Goal: Task Accomplishment & Management: Manage account settings

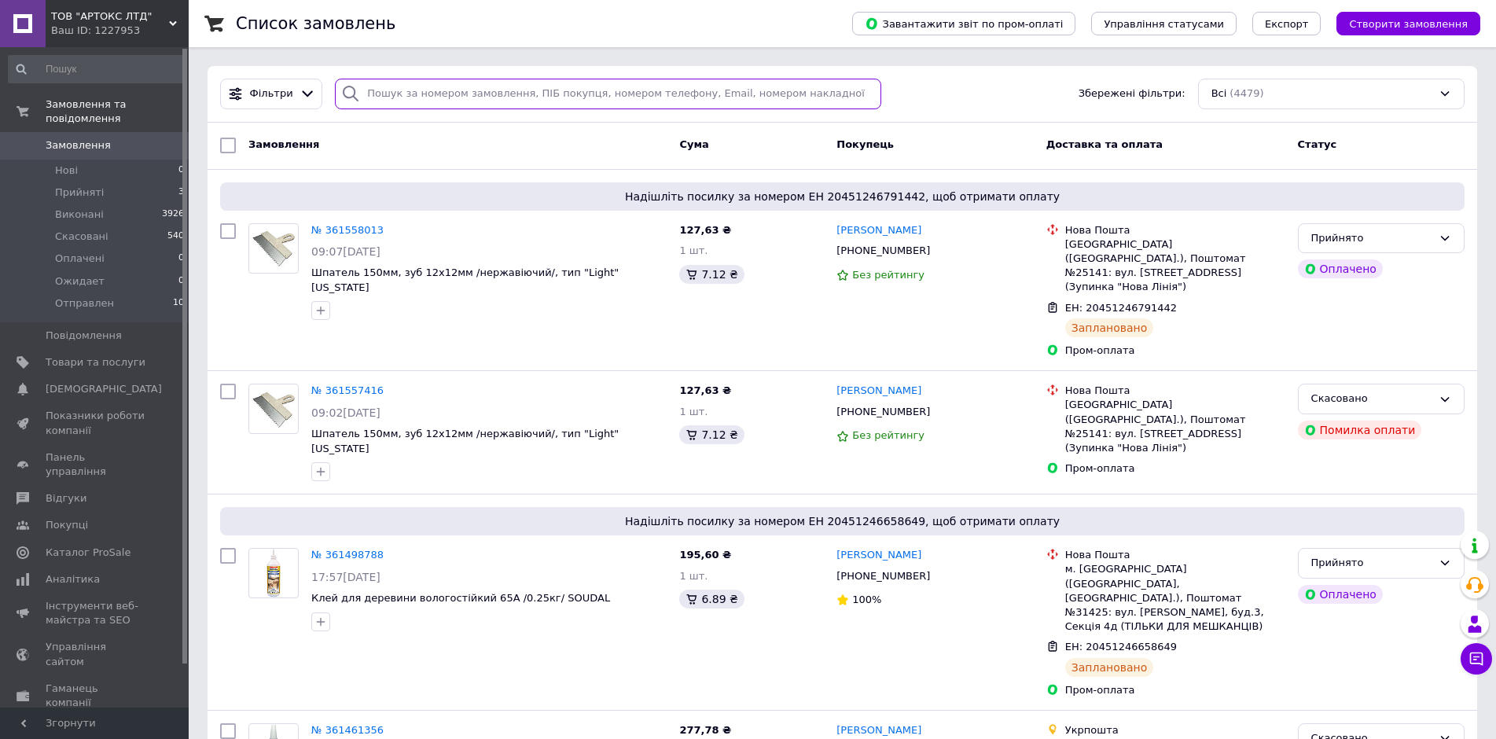
click at [386, 86] on input "search" at bounding box center [608, 94] width 546 height 31
paste input "380507622640"
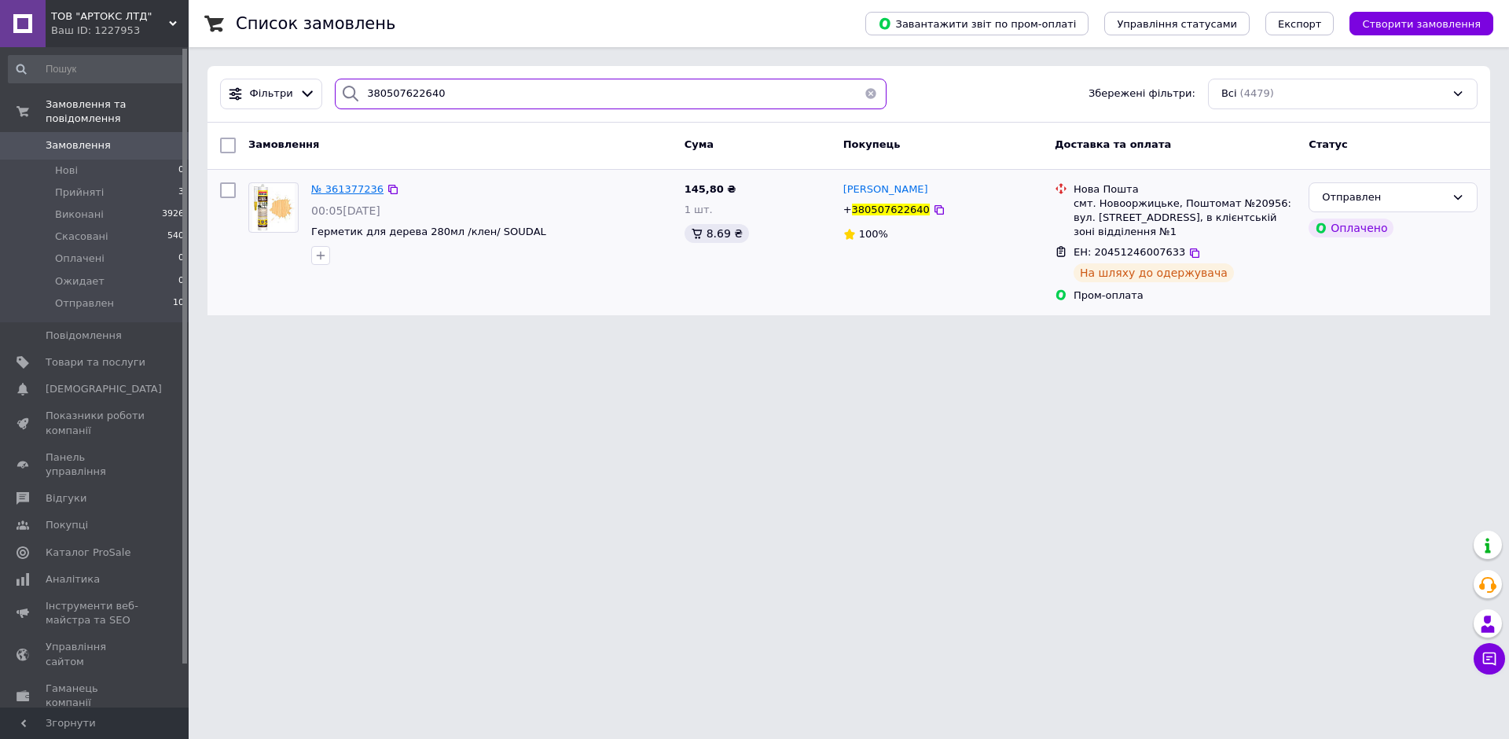
type input "380507622640"
click at [325, 188] on span "№ 361377236" at bounding box center [347, 189] width 72 height 12
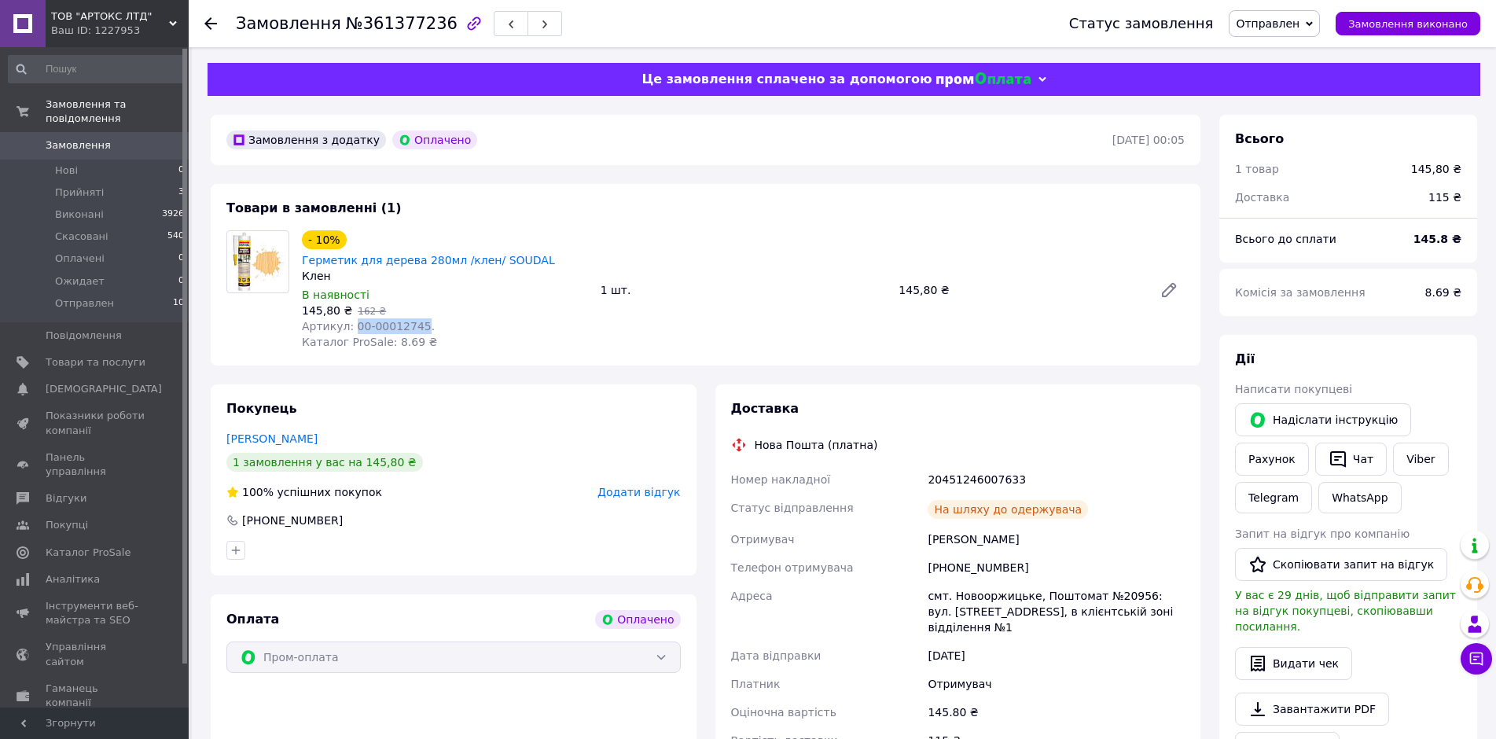
drag, startPoint x: 348, startPoint y: 307, endPoint x: 412, endPoint y: 307, distance: 63.7
click at [412, 320] on span "Артикул: 00-00012745." at bounding box center [368, 326] width 133 height 13
copy span "00-00012745"
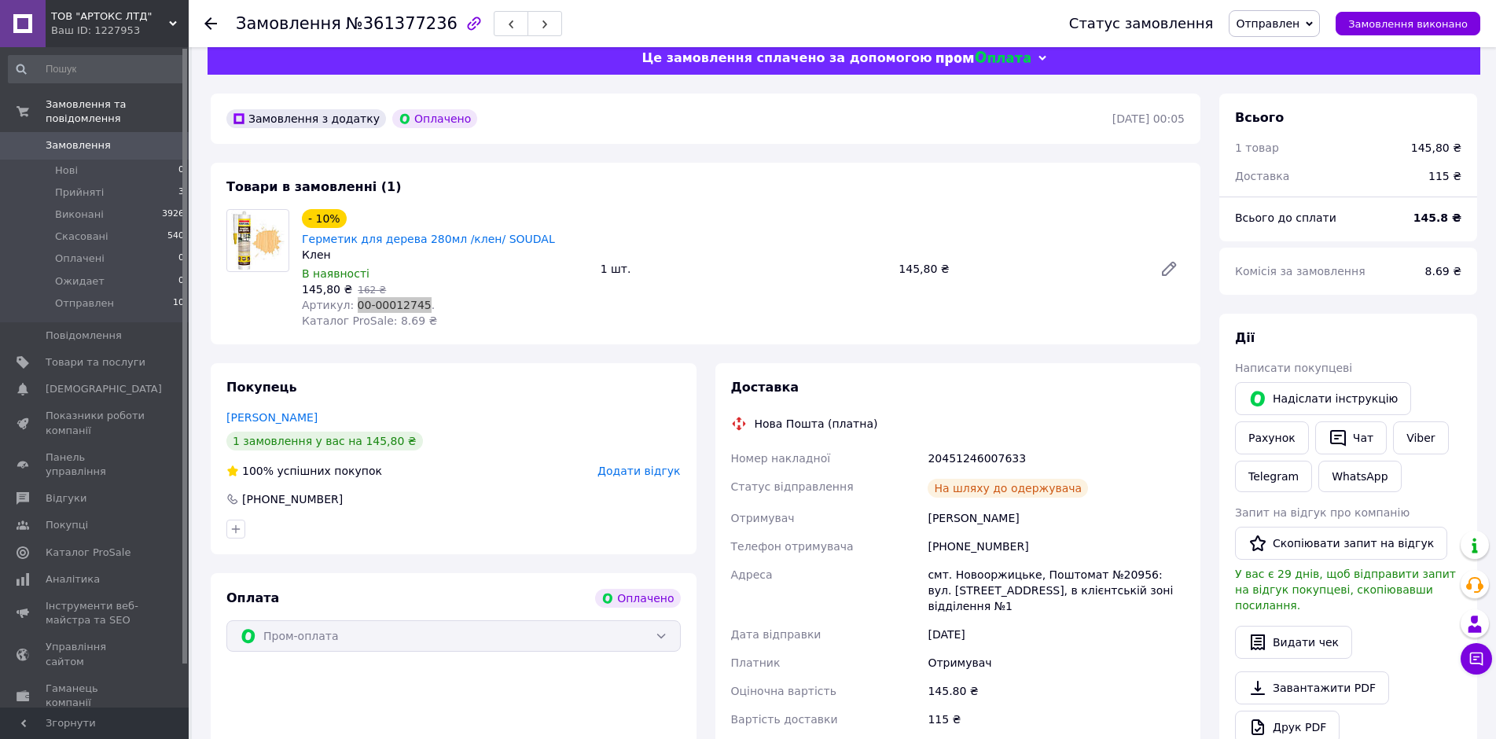
scroll to position [105, 0]
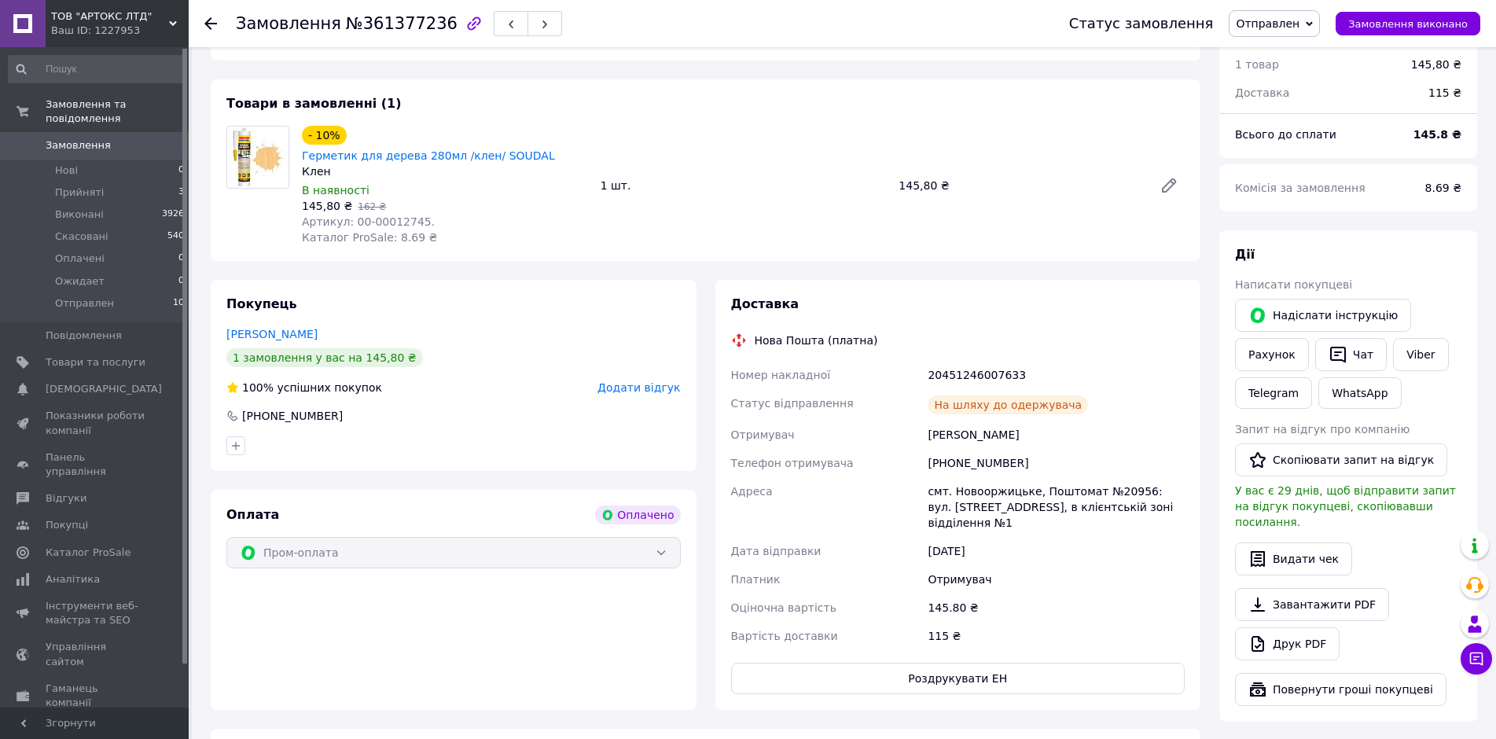
click at [638, 381] on span "Додати відгук" at bounding box center [638, 387] width 83 height 13
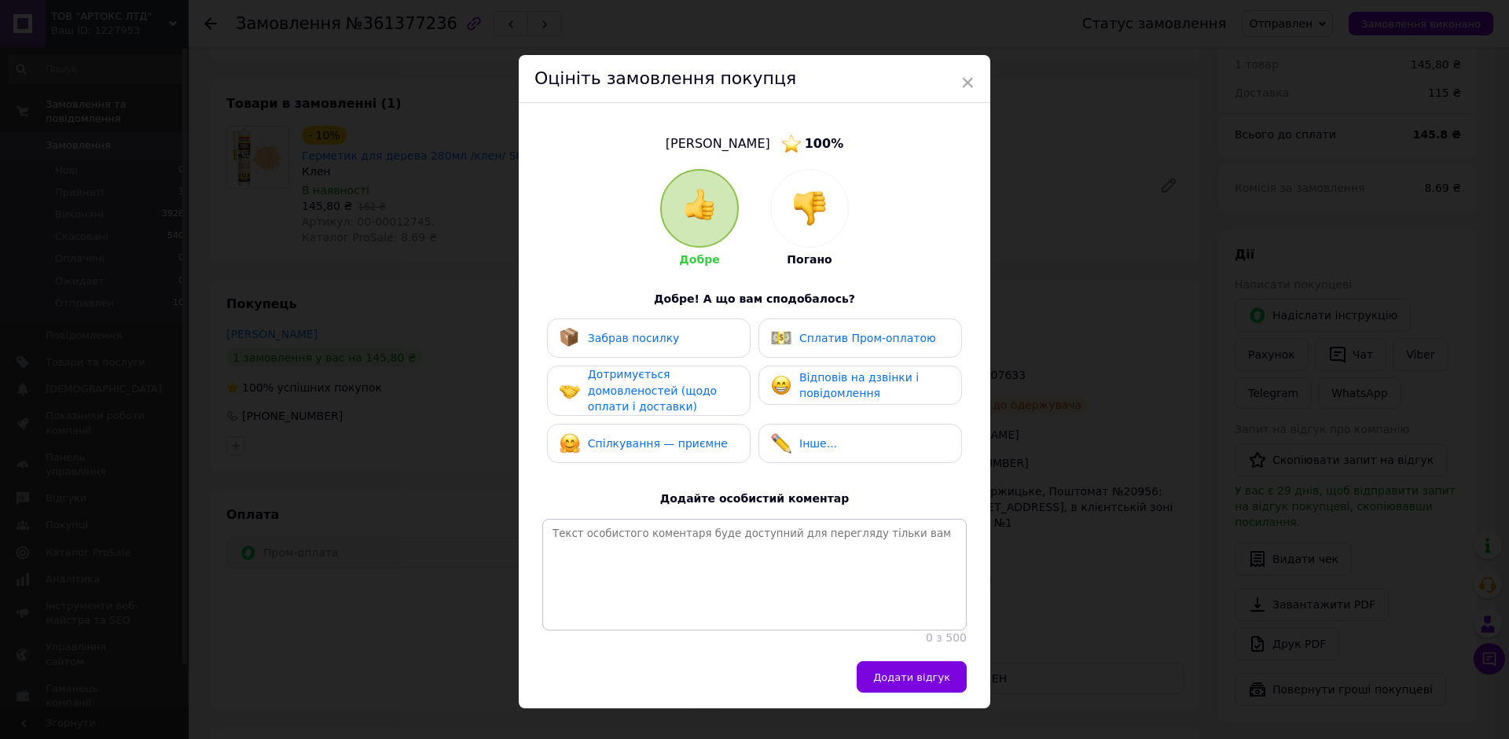
click at [639, 338] on span "Забрав посилку" at bounding box center [634, 338] width 92 height 13
click at [631, 399] on span "Дотримується домовленостей (щодо оплати і доставки)" at bounding box center [652, 390] width 129 height 45
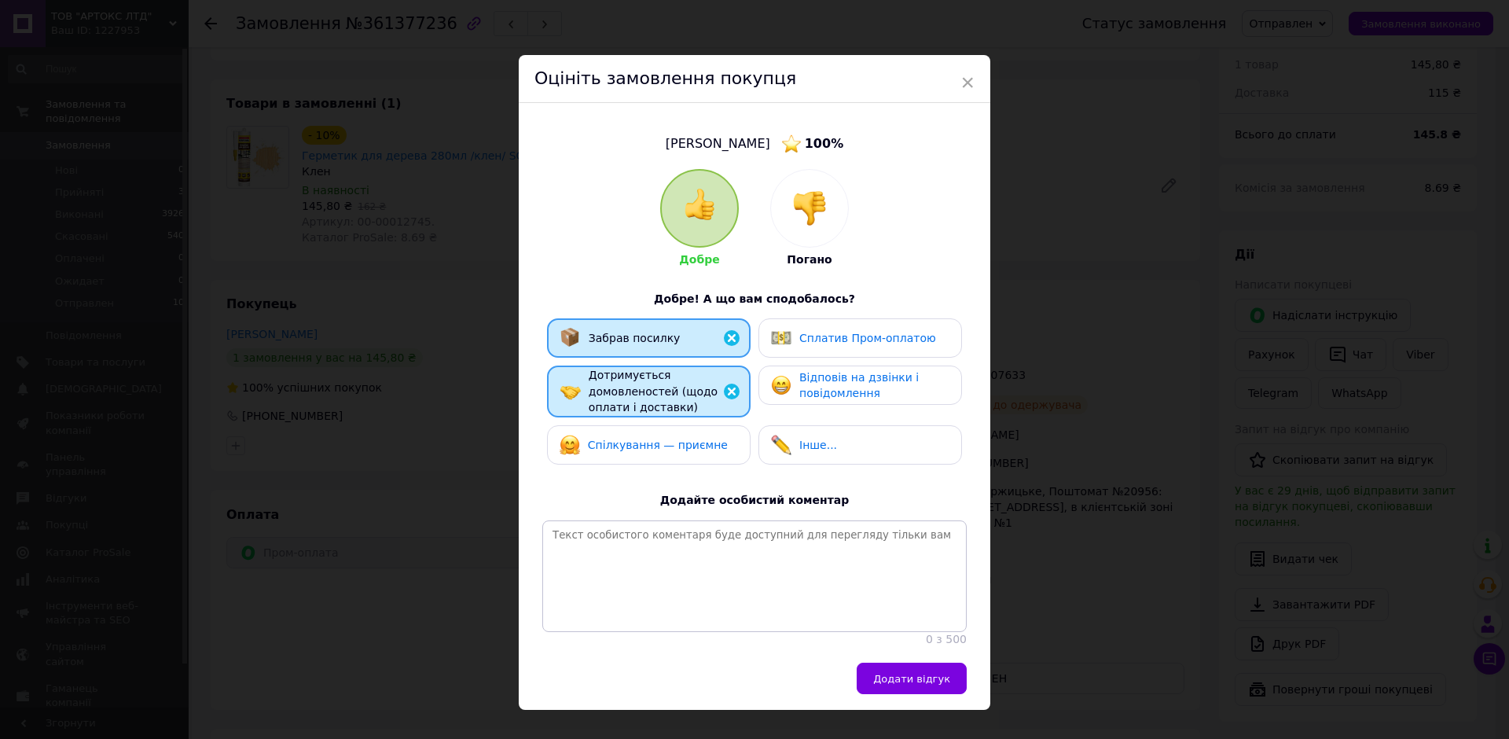
click at [630, 452] on div "Спілкування — приємне" at bounding box center [644, 445] width 168 height 20
click at [833, 343] on span "Сплатив Пром-оплатою" at bounding box center [867, 338] width 137 height 13
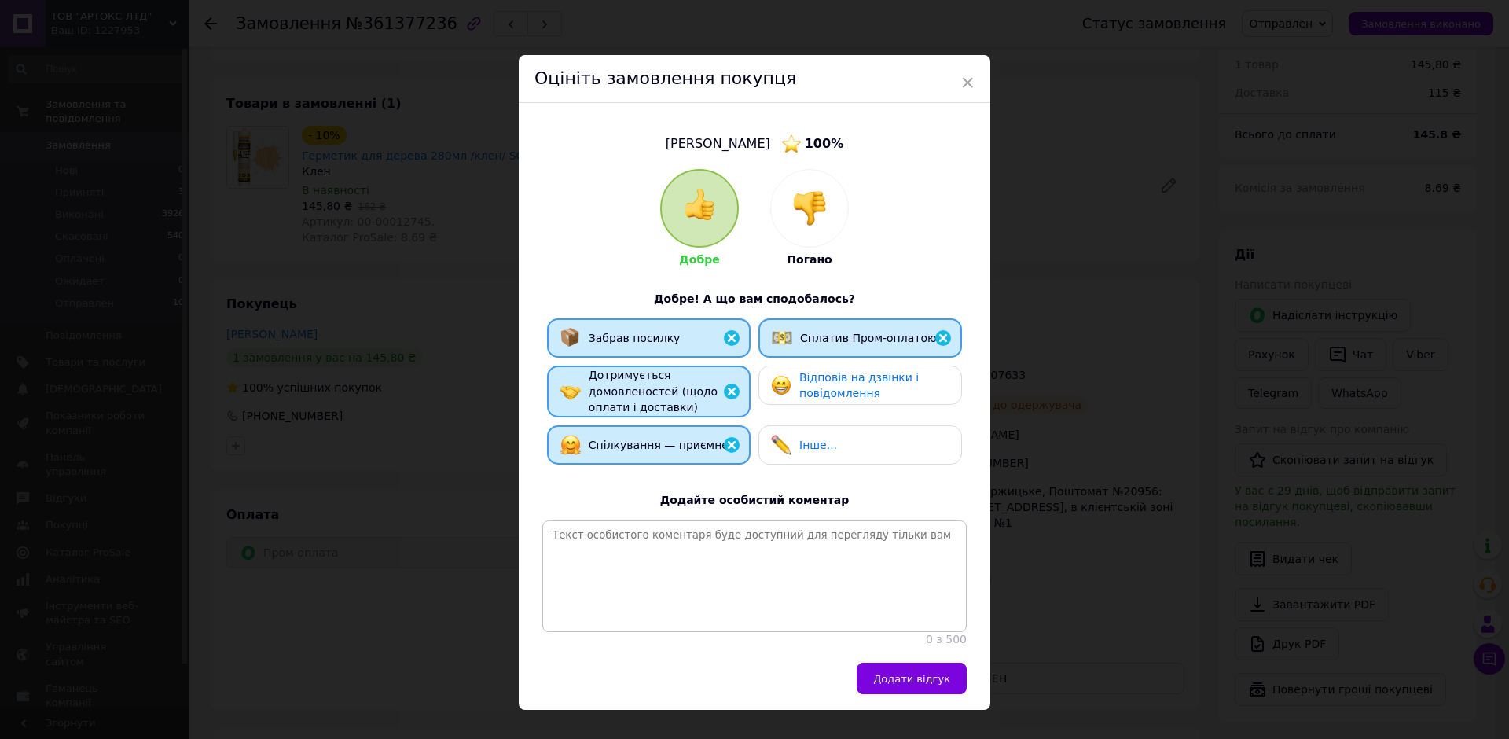
click at [829, 389] on span "Відповів на дзвінки і повідомлення" at bounding box center [858, 385] width 119 height 29
click at [898, 682] on span "Додати відгук" at bounding box center [911, 679] width 77 height 12
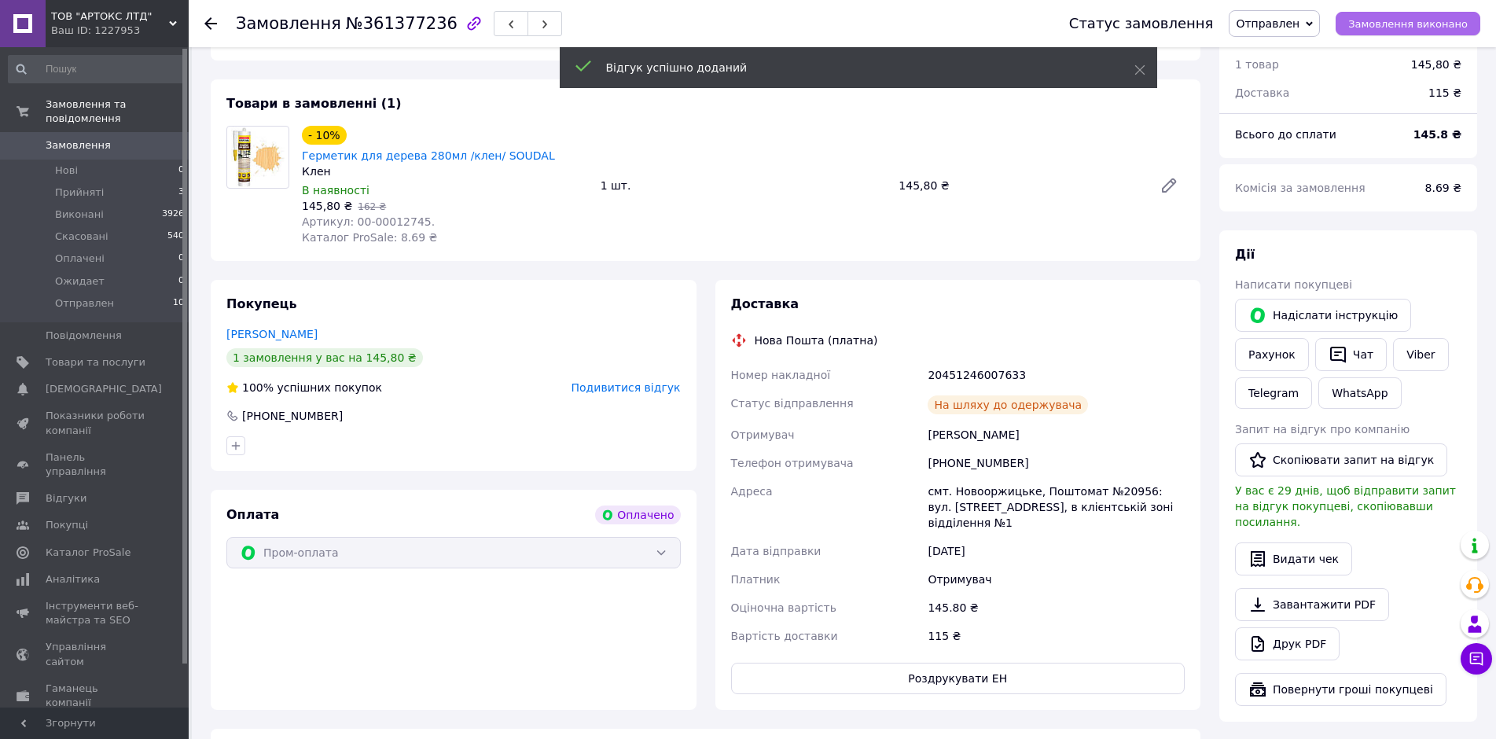
click at [1399, 25] on span "Замовлення виконано" at bounding box center [1407, 24] width 119 height 12
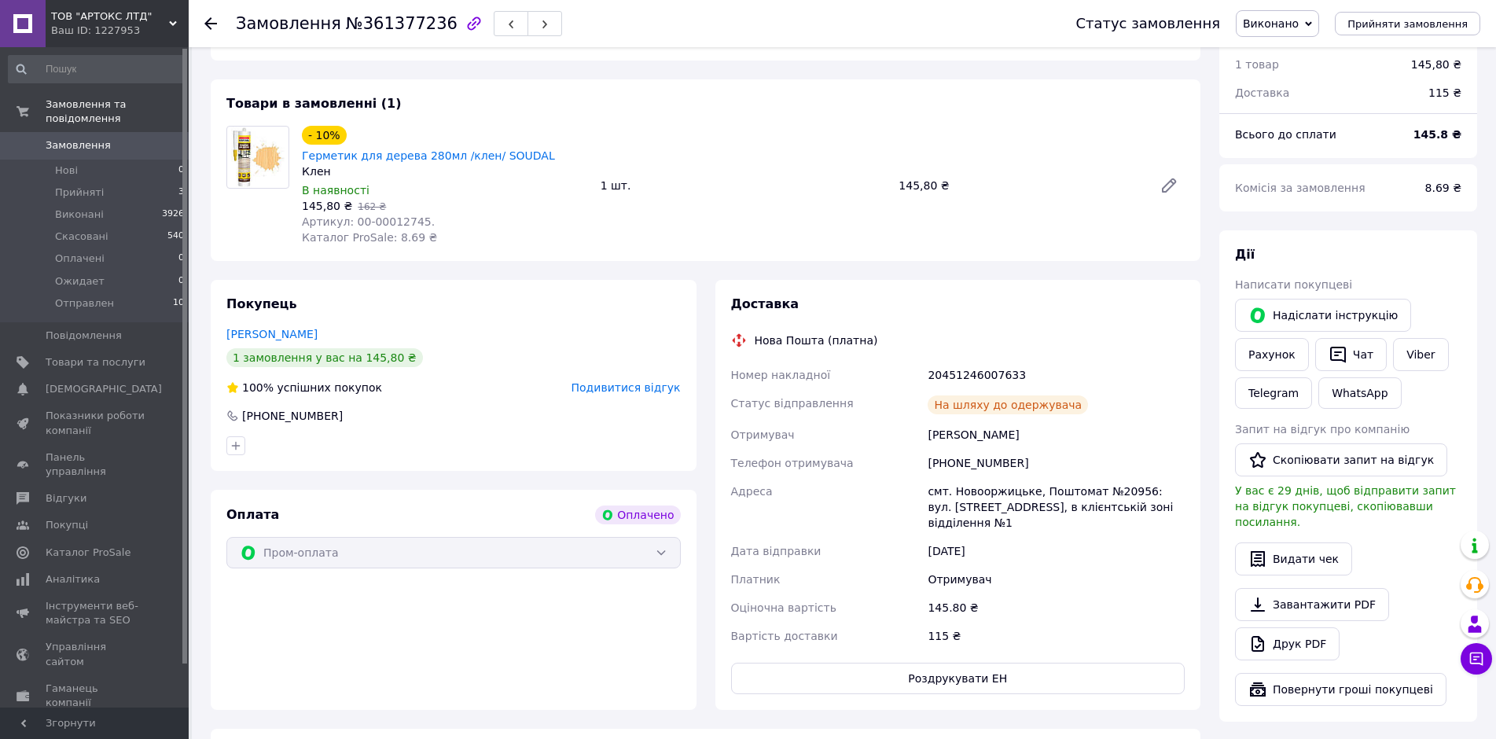
click at [67, 138] on span "Замовлення" at bounding box center [78, 145] width 65 height 14
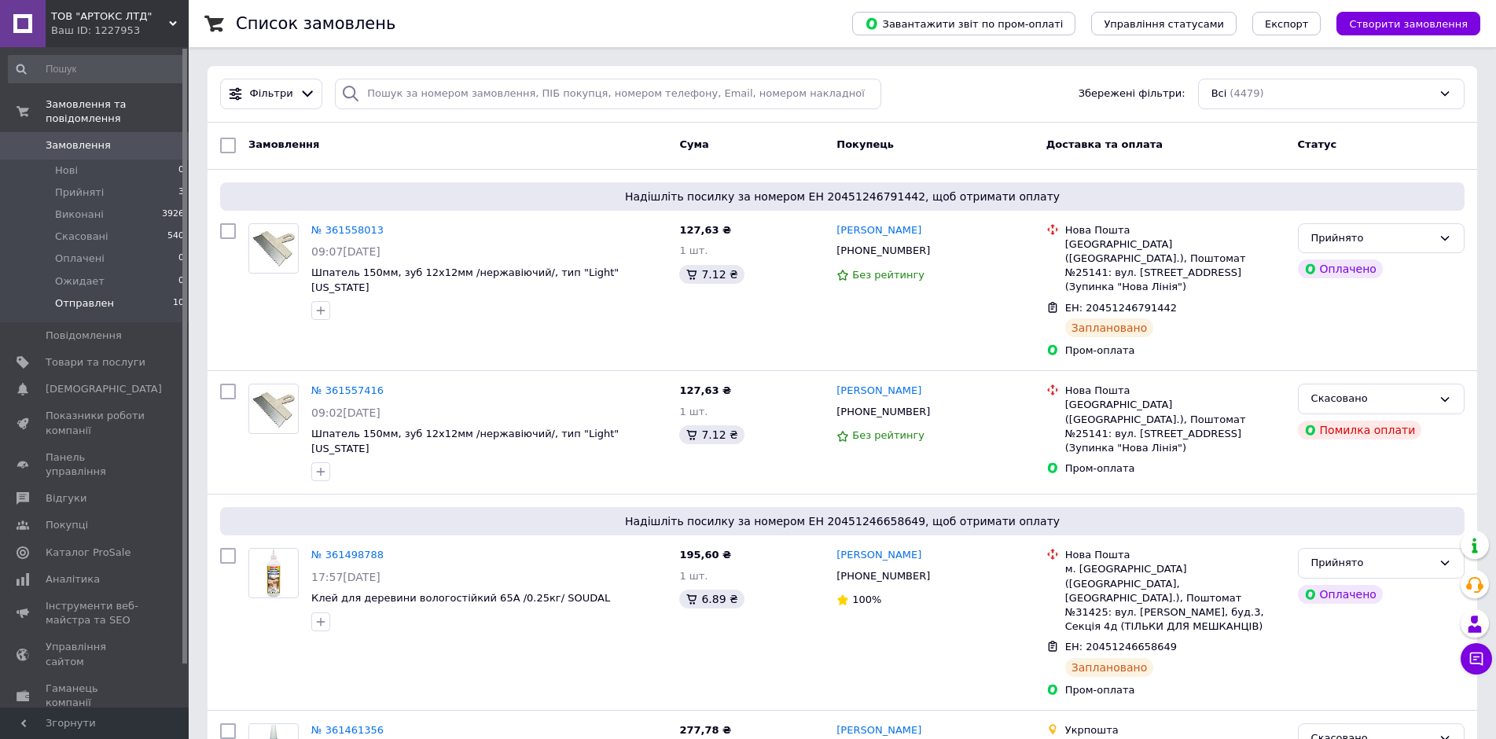
click at [72, 296] on span "Отправлен" at bounding box center [84, 303] width 59 height 14
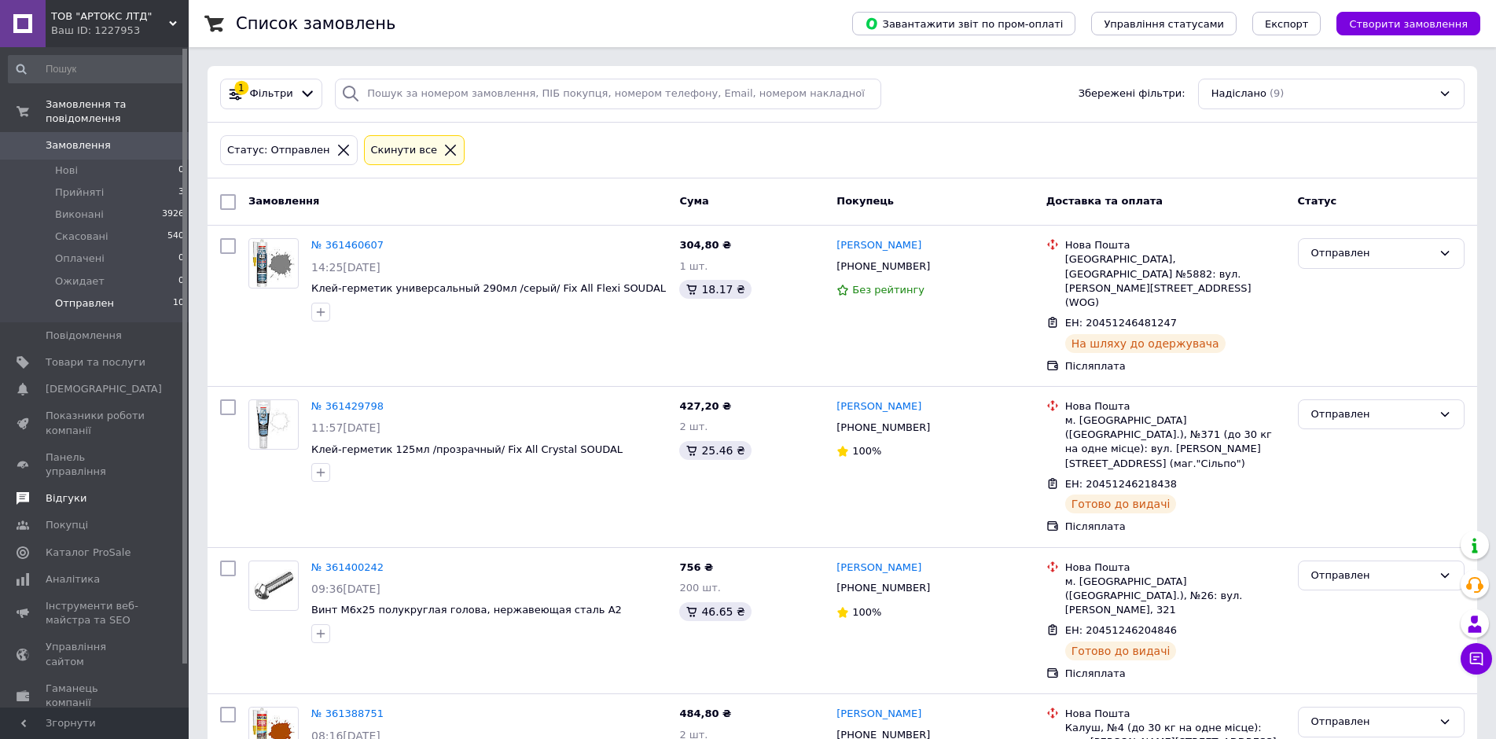
click at [46, 491] on span "Відгуки" at bounding box center [66, 498] width 41 height 14
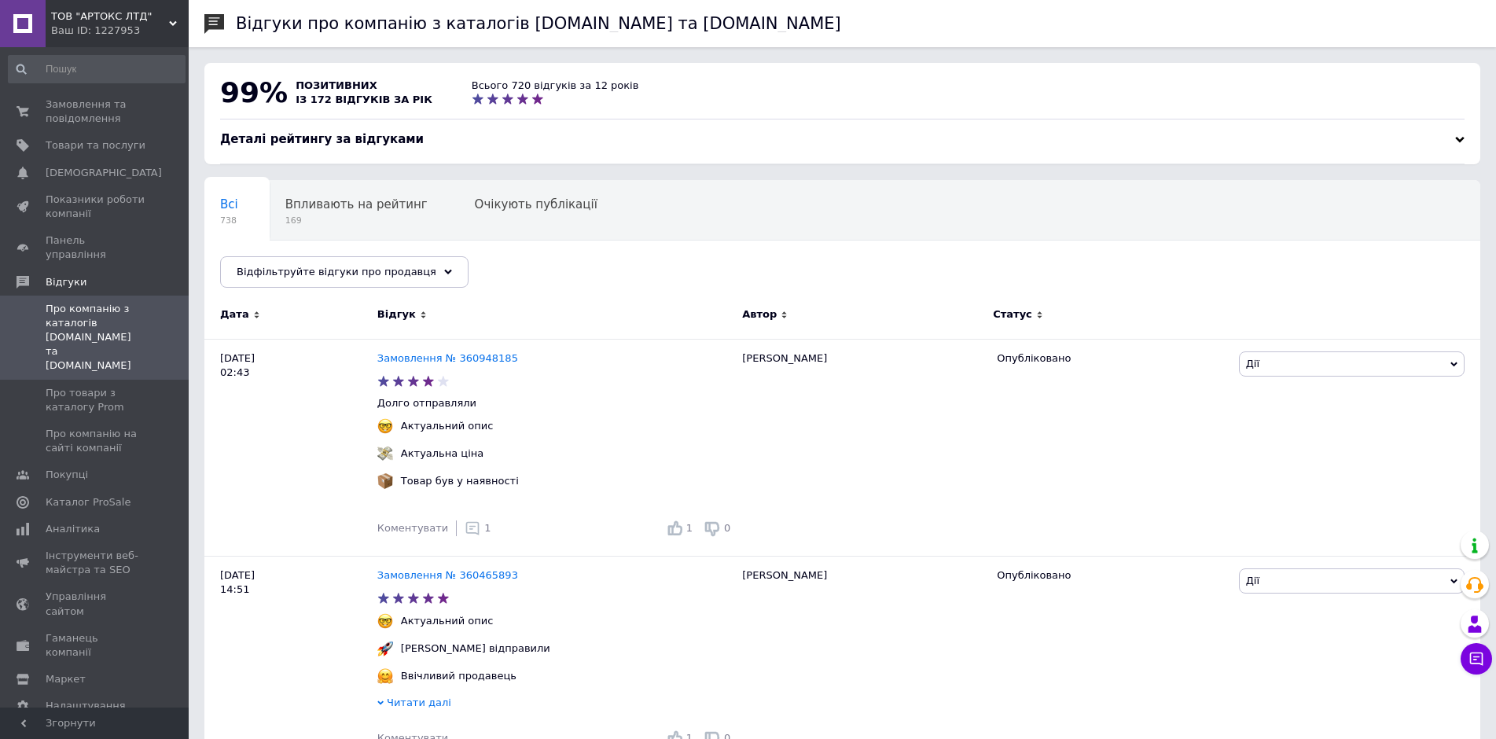
click at [75, 108] on span "Замовлення та повідомлення" at bounding box center [96, 111] width 100 height 28
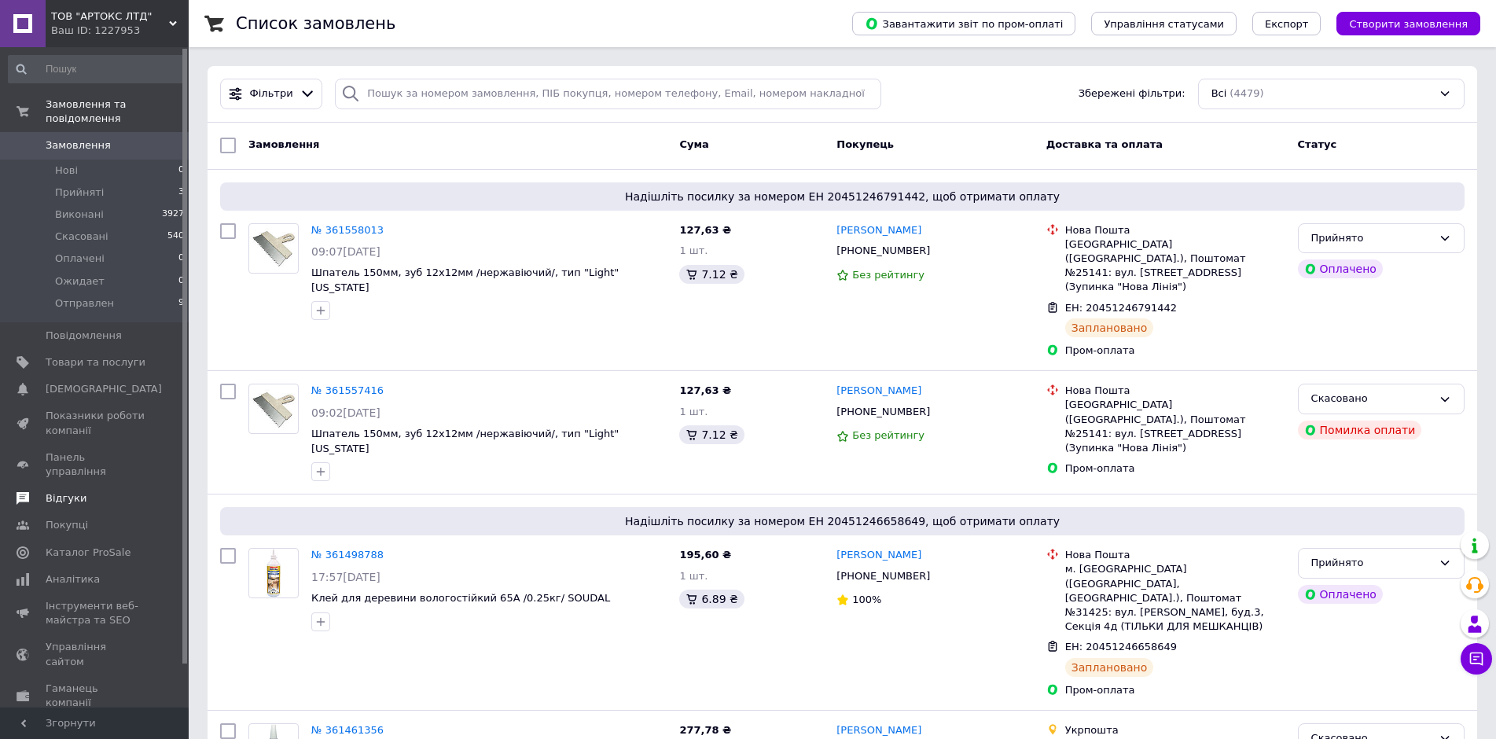
click at [60, 491] on span "Відгуки" at bounding box center [66, 498] width 41 height 14
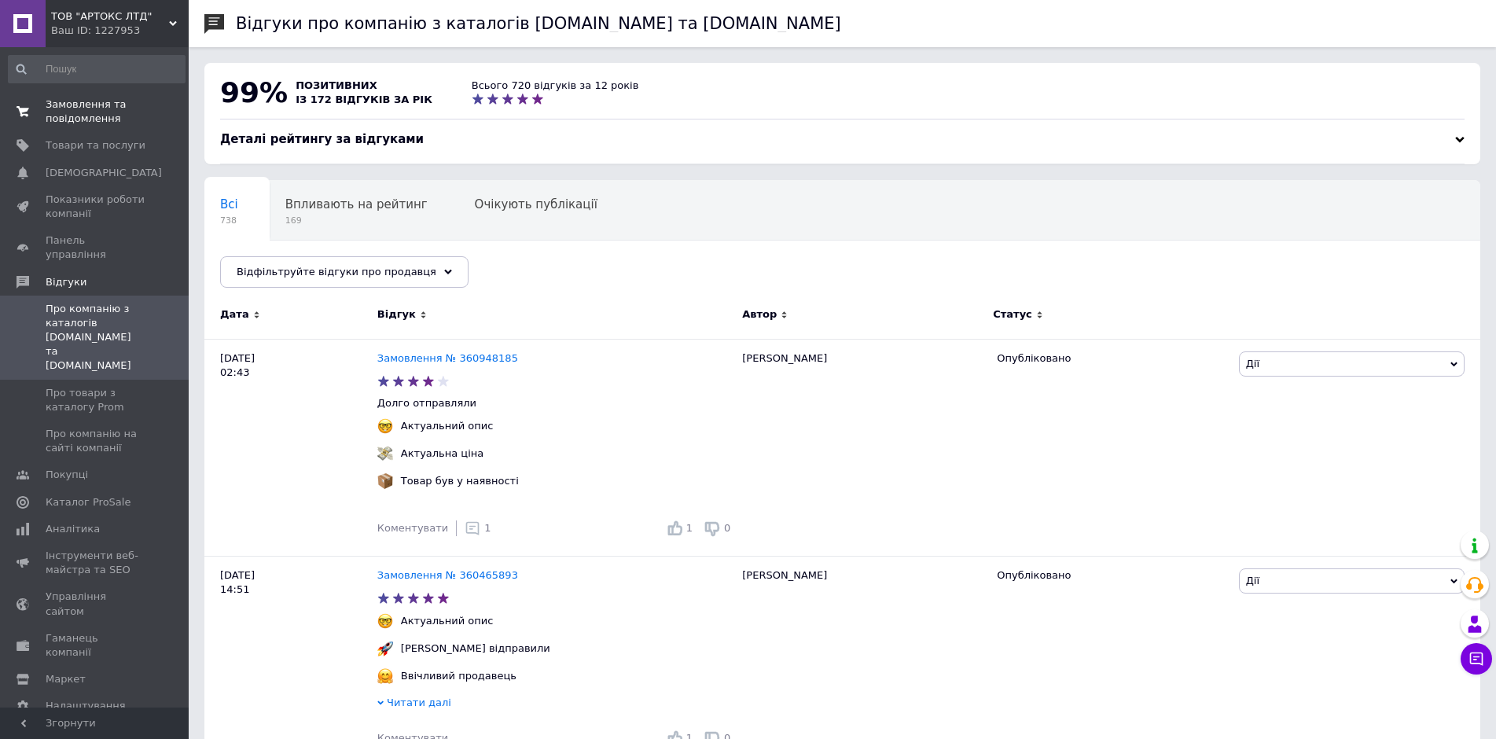
click at [79, 99] on span "Замовлення та повідомлення" at bounding box center [96, 111] width 100 height 28
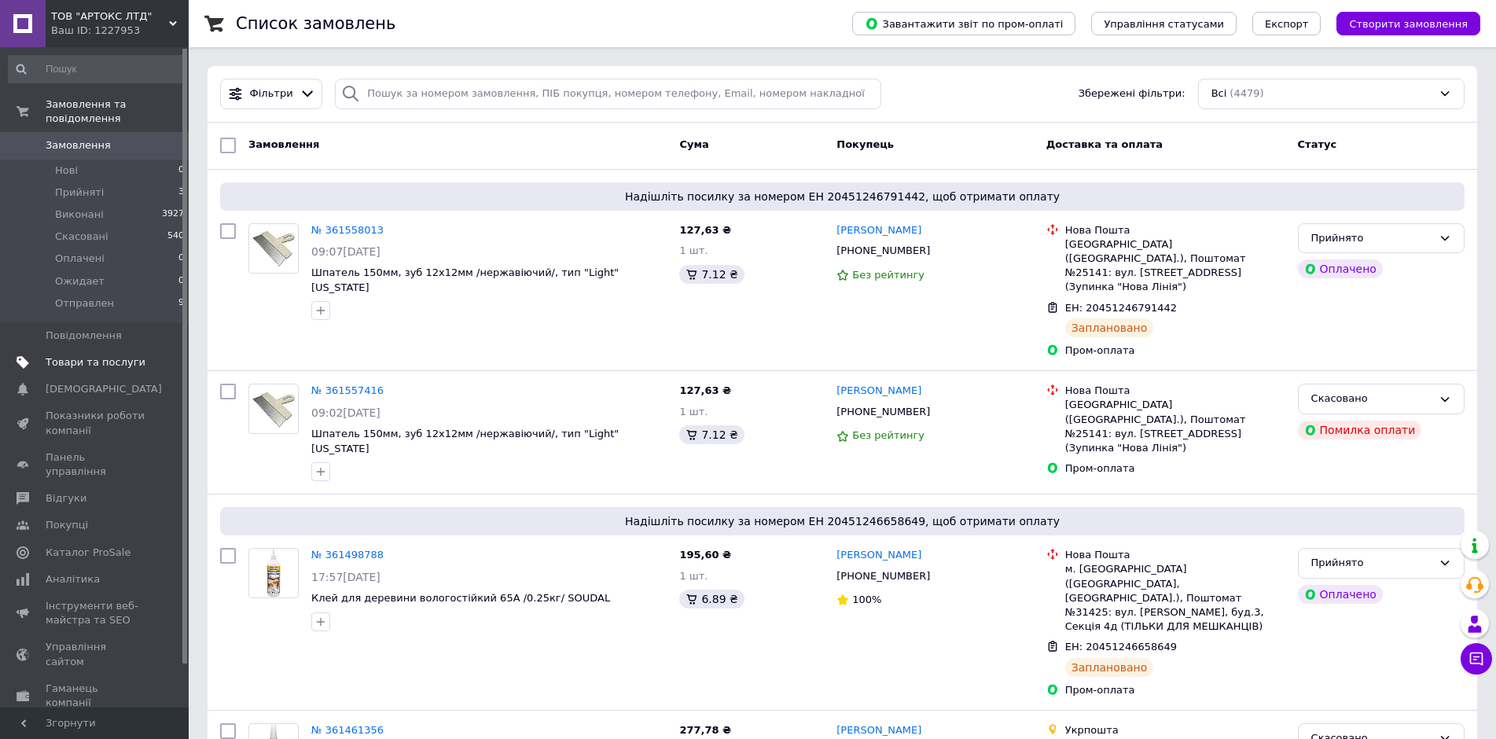
click at [57, 355] on span "Товари та послуги" at bounding box center [96, 362] width 100 height 14
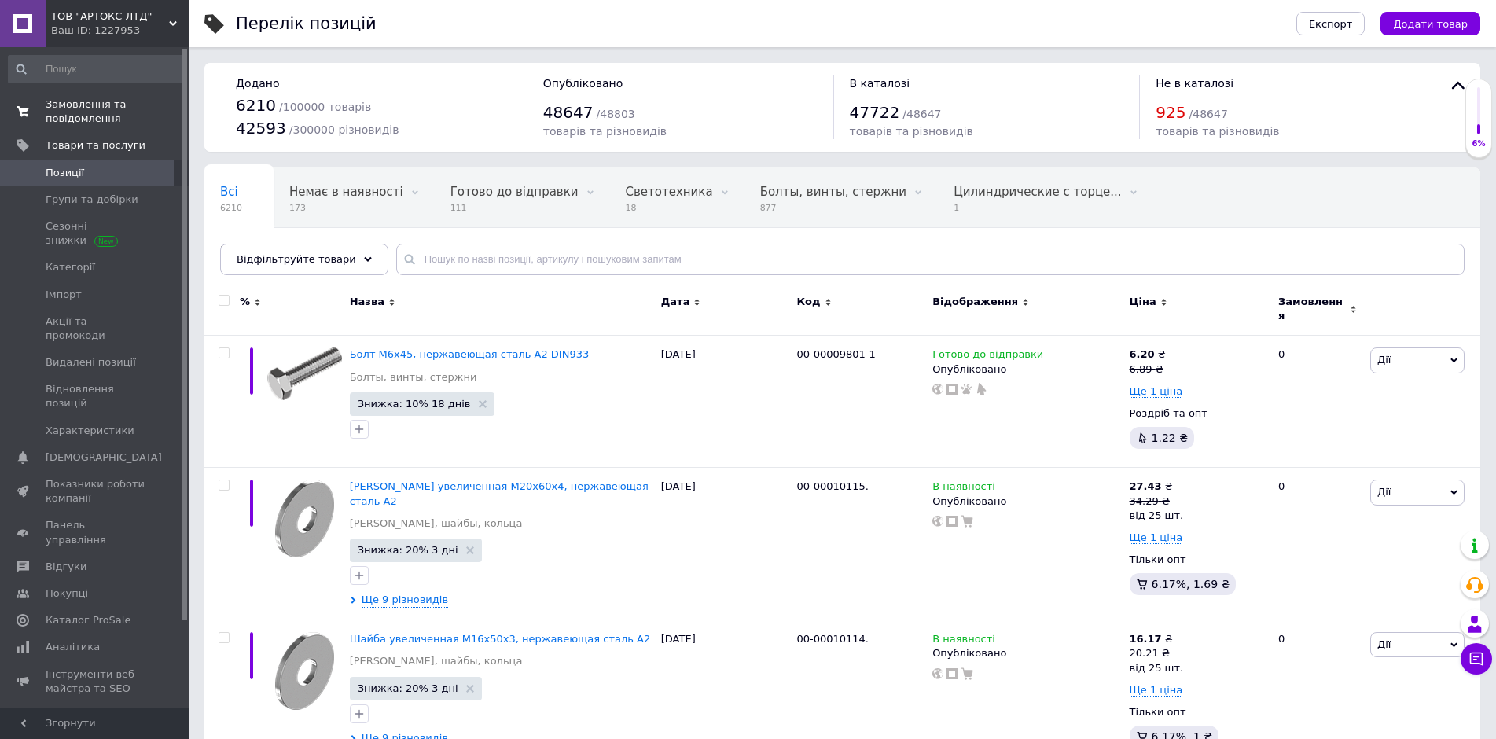
click at [75, 102] on span "Замовлення та повідомлення" at bounding box center [96, 111] width 100 height 28
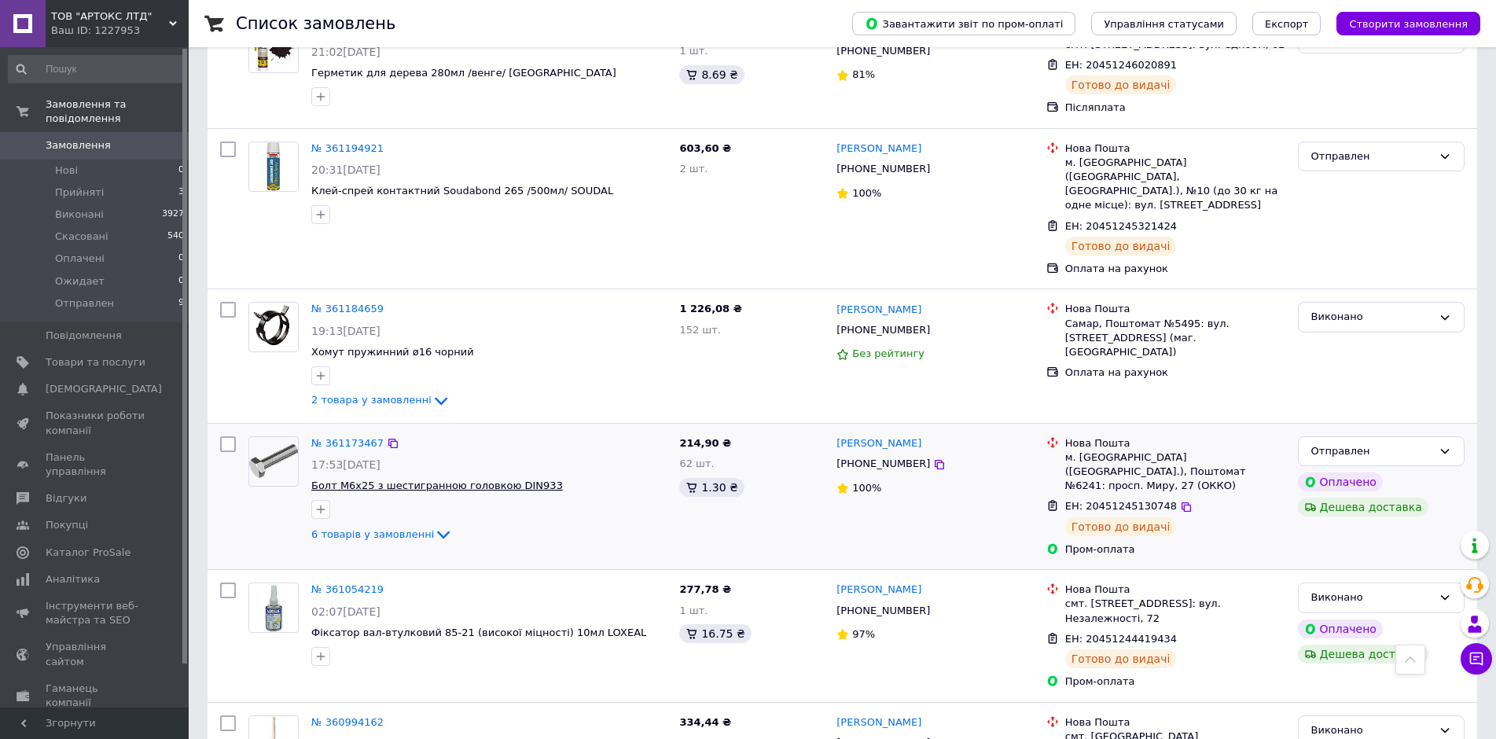
scroll to position [2489, 0]
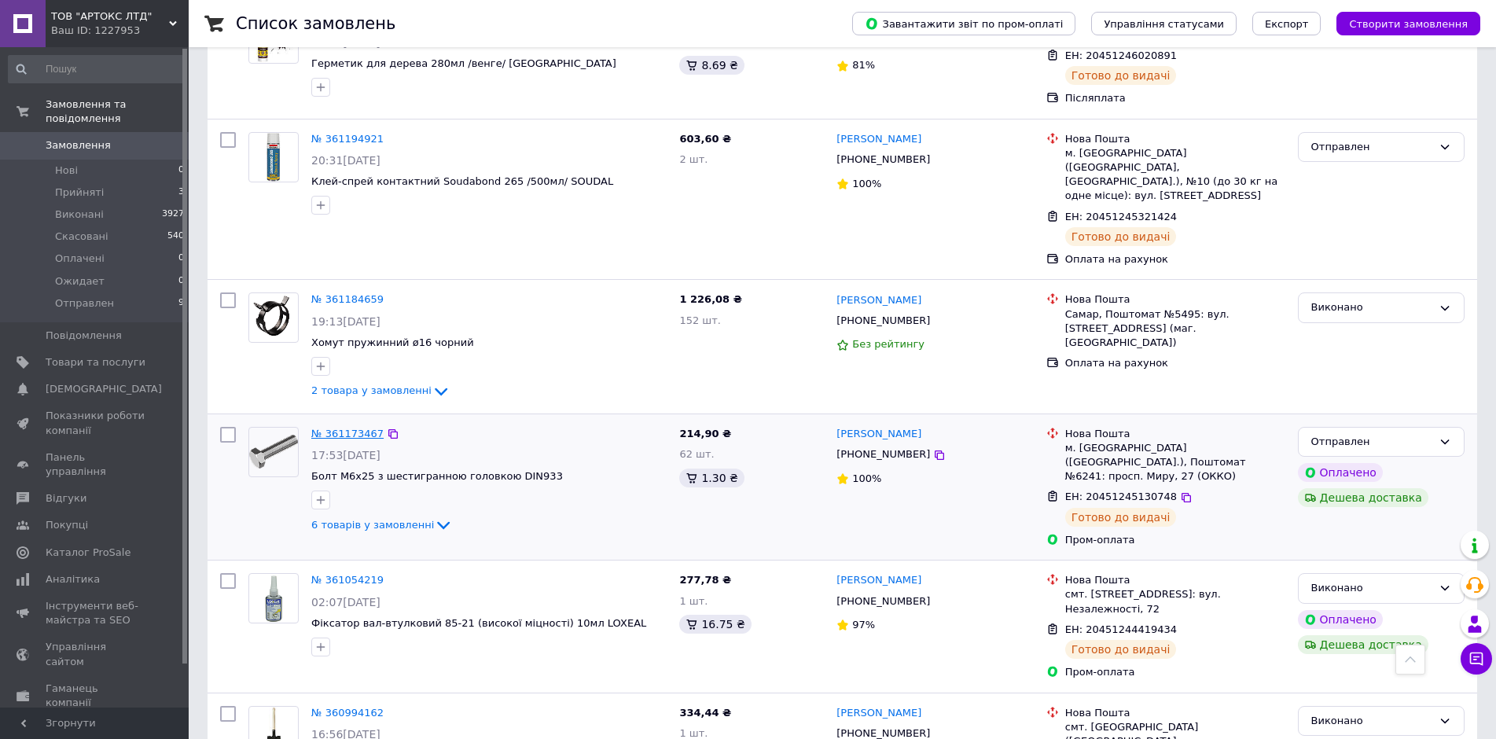
click at [340, 428] on link "№ 361173467" at bounding box center [347, 434] width 72 height 12
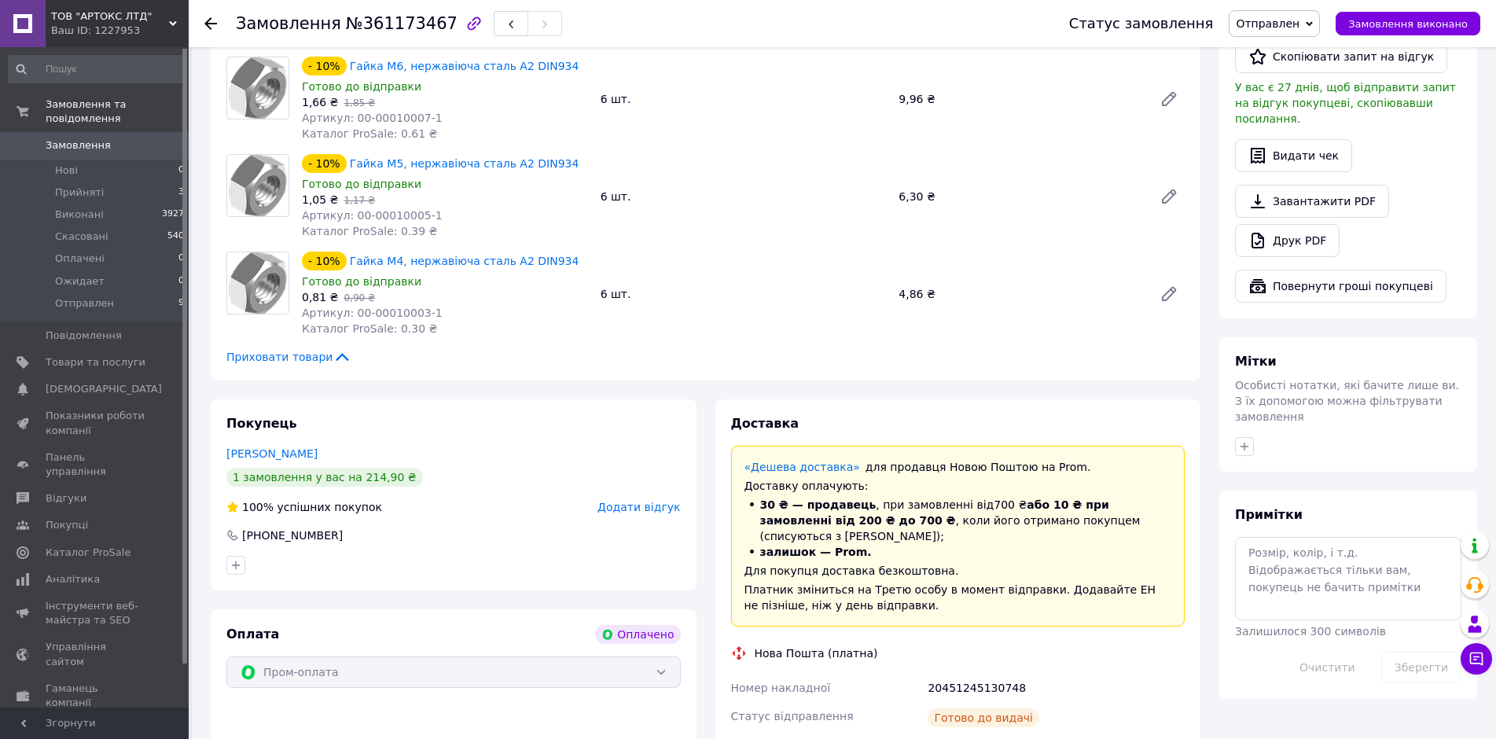
scroll to position [576, 0]
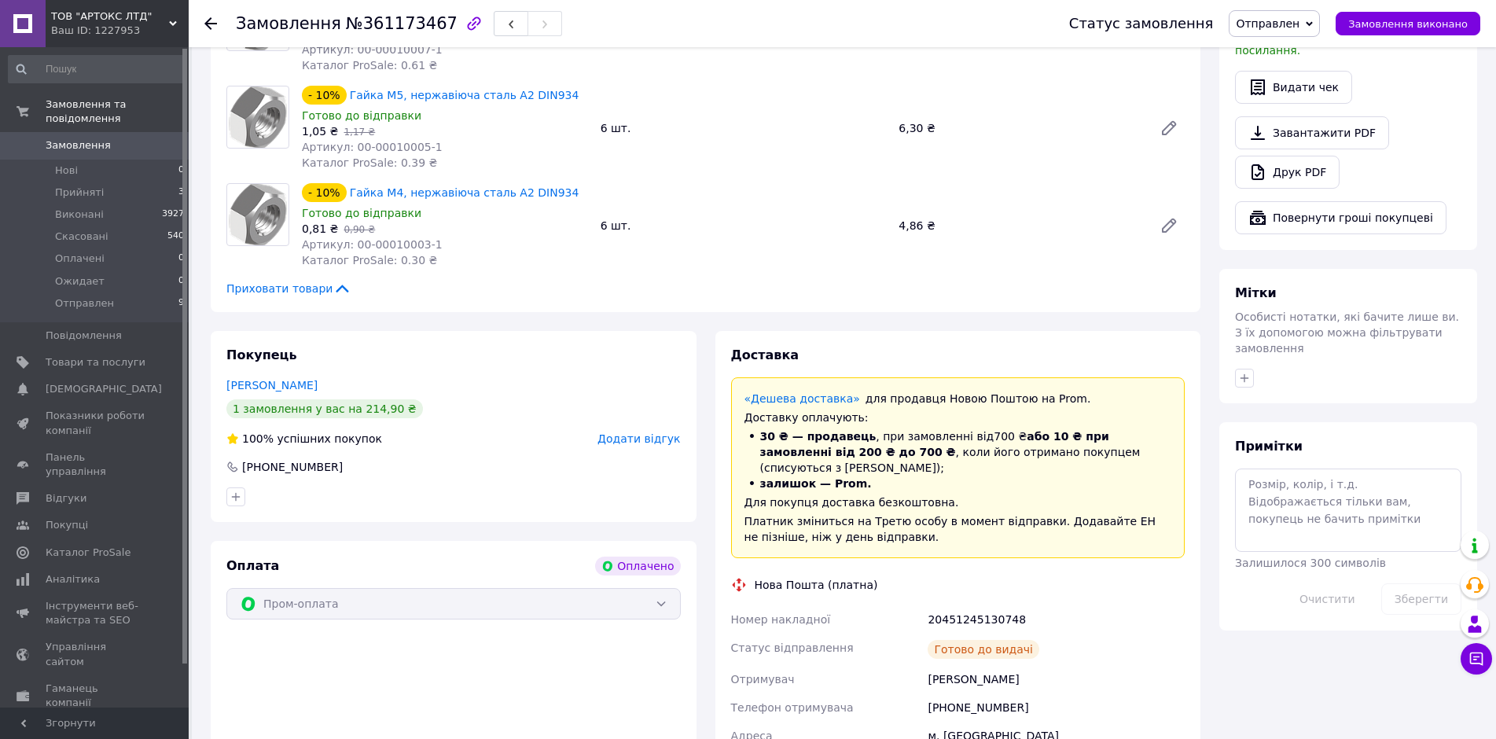
click at [649, 432] on span "Додати відгук" at bounding box center [638, 438] width 83 height 13
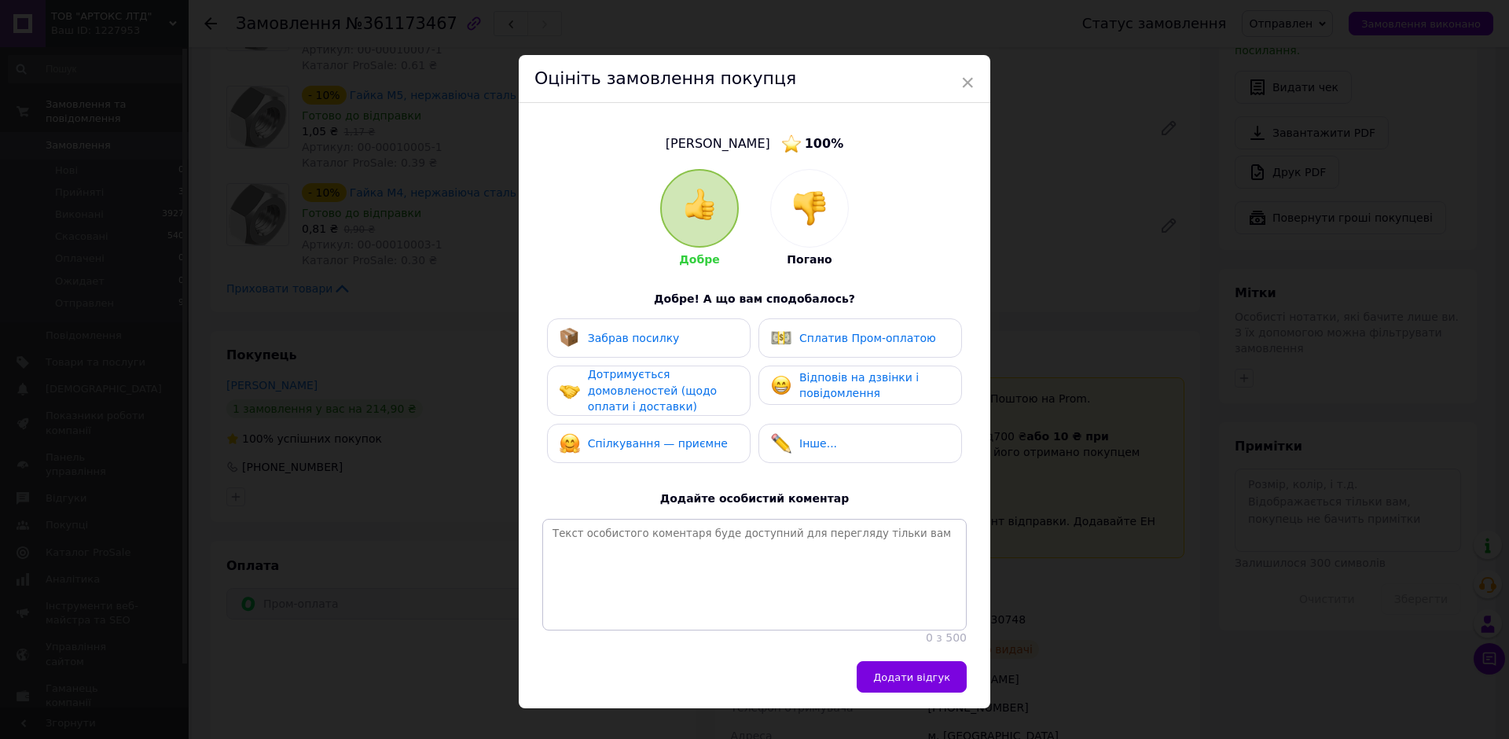
click at [669, 329] on div "Забрав посилку" at bounding box center [649, 338] width 178 height 20
click at [652, 385] on span "Дотримується домовленостей (щодо оплати і доставки)" at bounding box center [652, 390] width 129 height 45
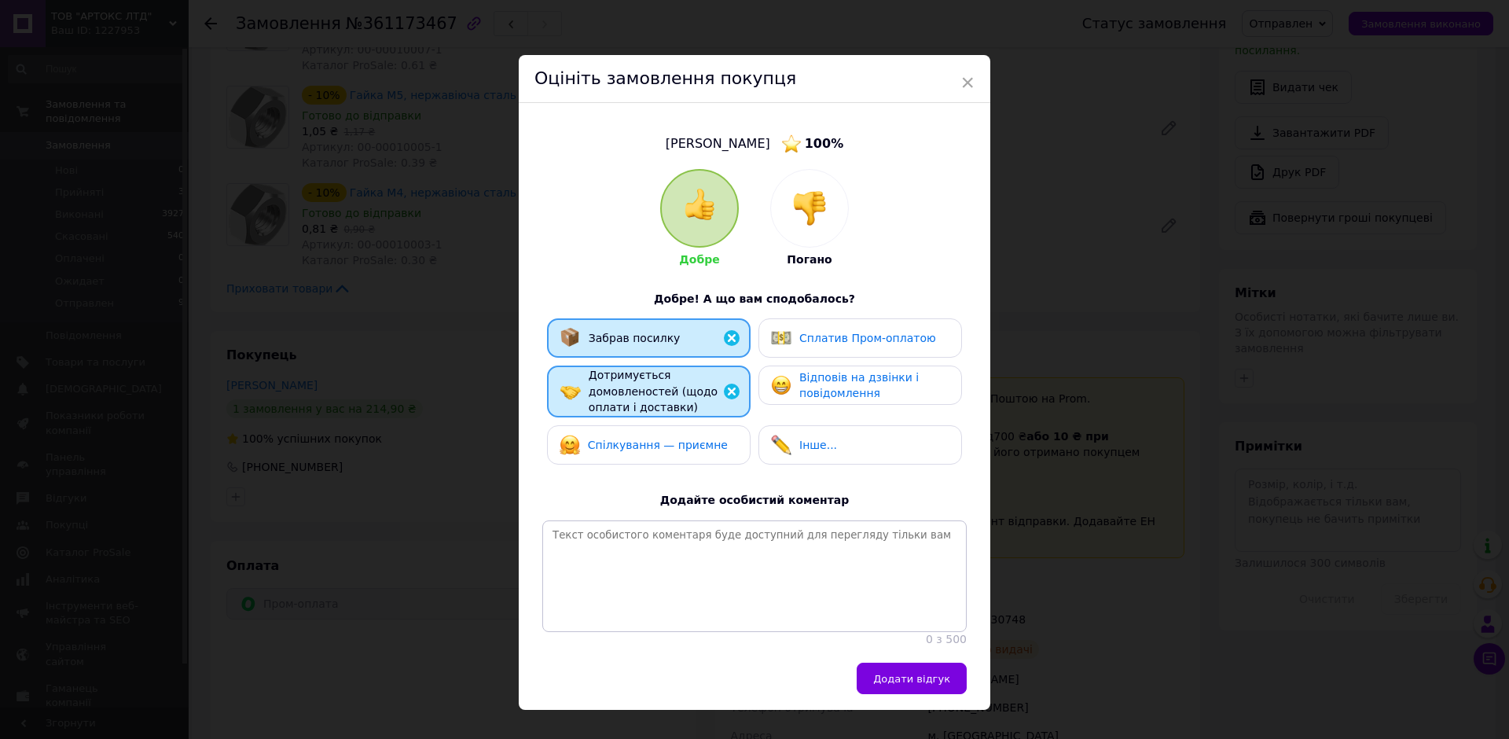
click at [632, 446] on span "Спілкування — приємне" at bounding box center [658, 445] width 140 height 13
click at [849, 339] on span "Сплатив Пром-оплатою" at bounding box center [867, 338] width 137 height 13
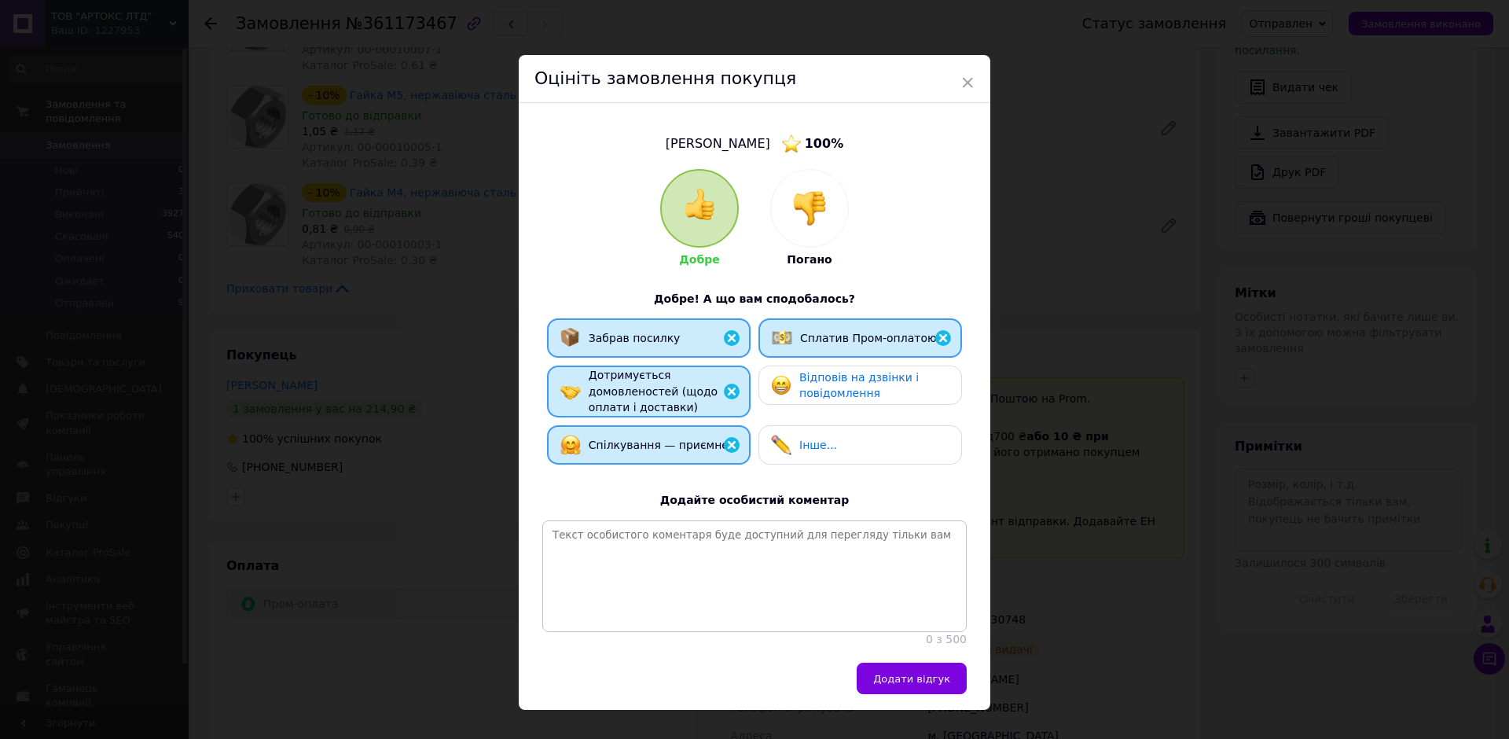
click at [835, 381] on span "Відповів на дзвінки і повідомлення" at bounding box center [858, 385] width 119 height 29
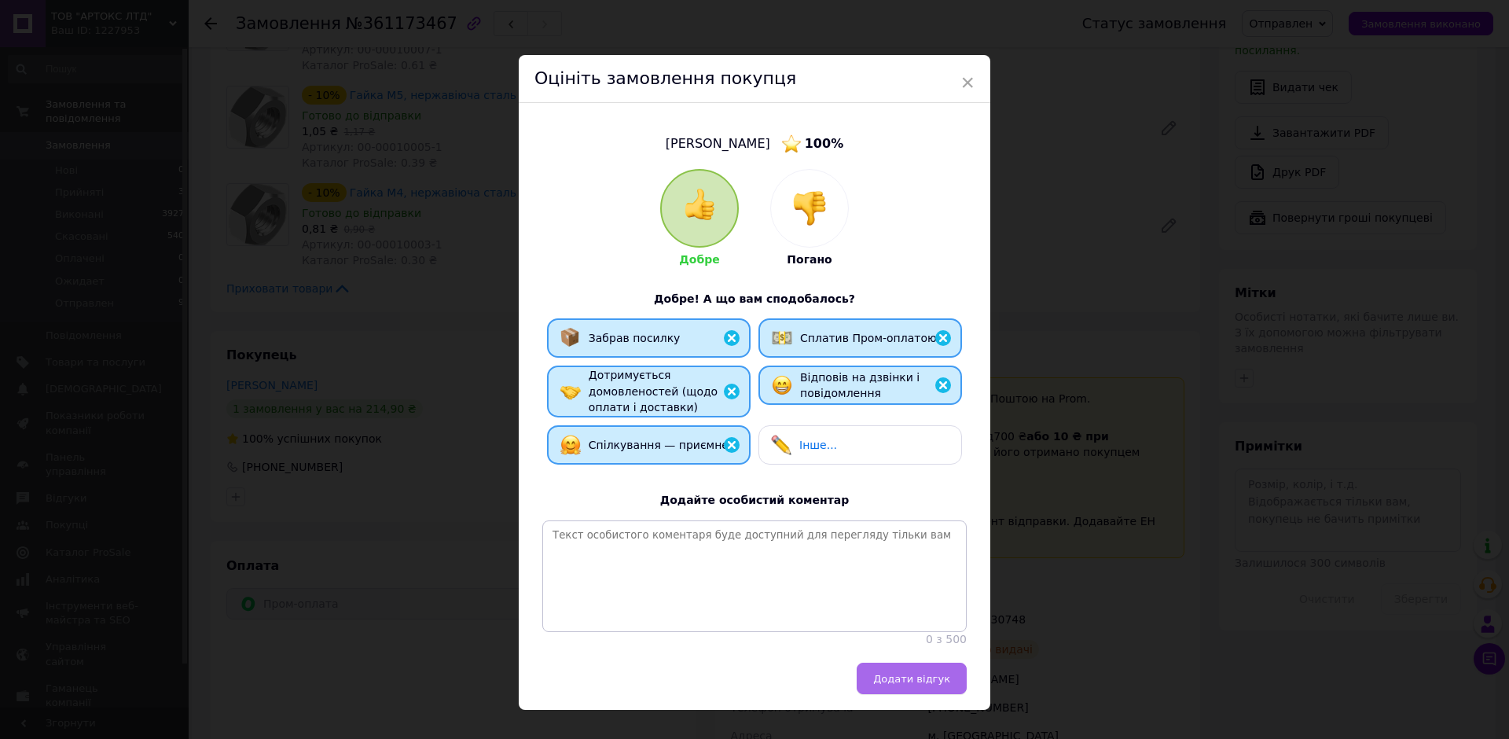
click at [906, 685] on span "Додати відгук" at bounding box center [911, 679] width 77 height 12
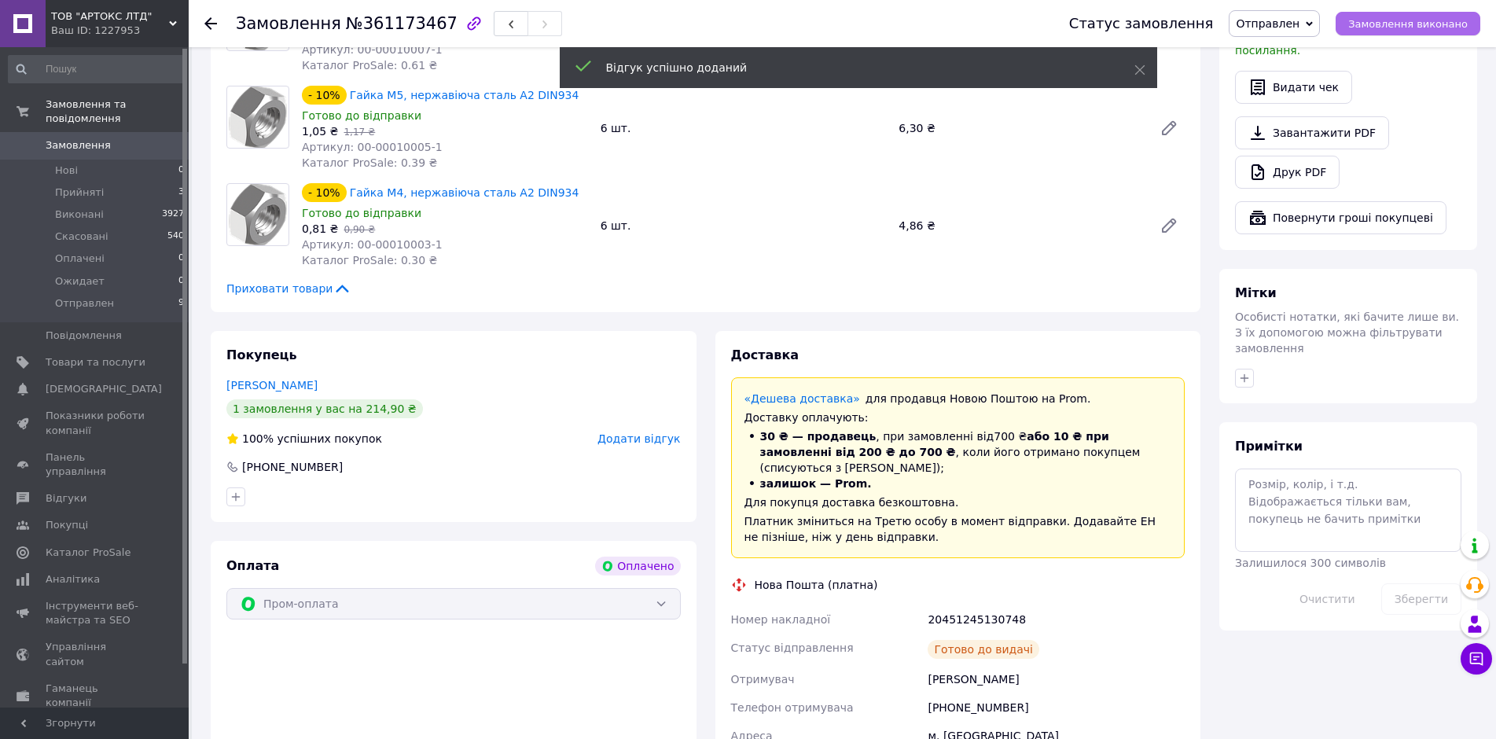
click at [1413, 20] on span "Замовлення виконано" at bounding box center [1407, 24] width 119 height 12
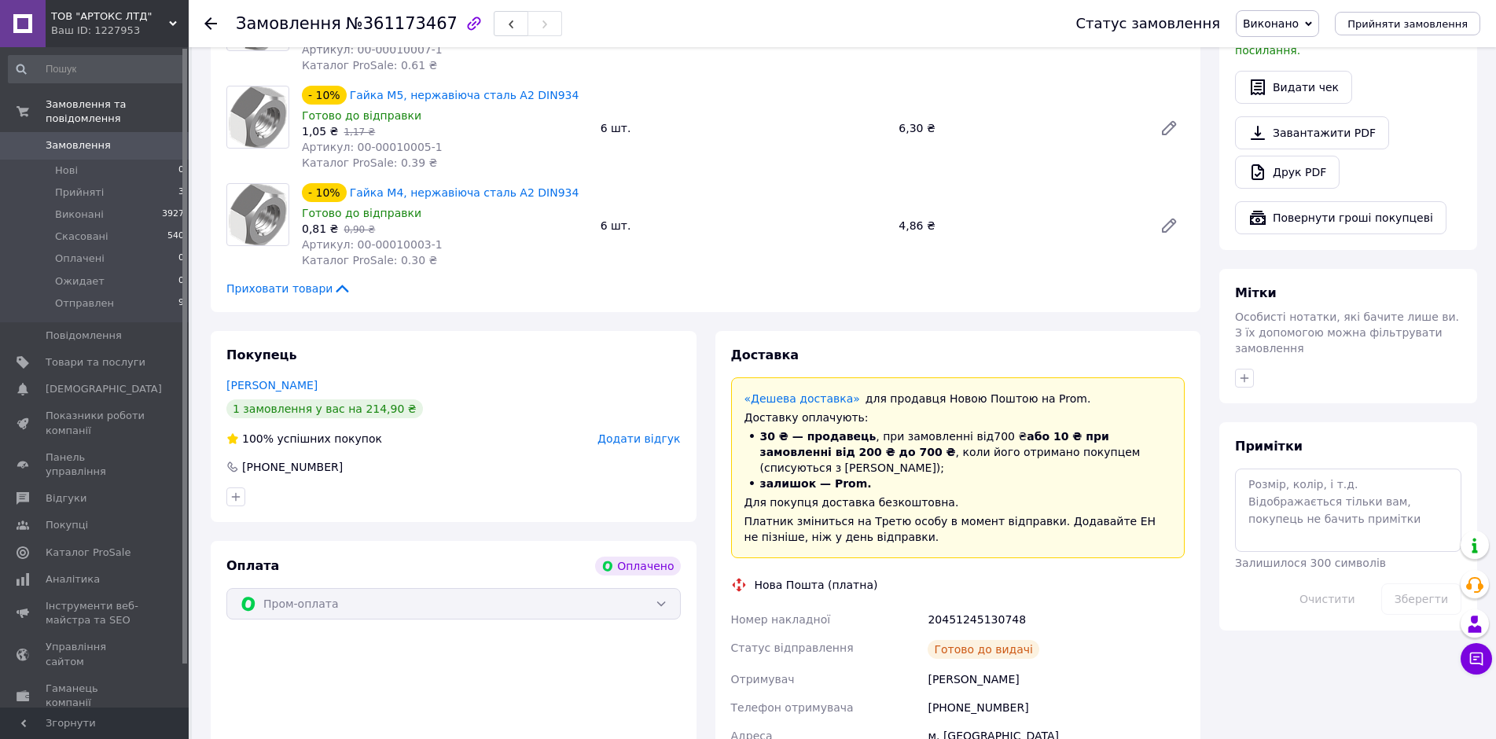
click at [64, 138] on span "Замовлення" at bounding box center [78, 145] width 65 height 14
